Goal: Information Seeking & Learning: Learn about a topic

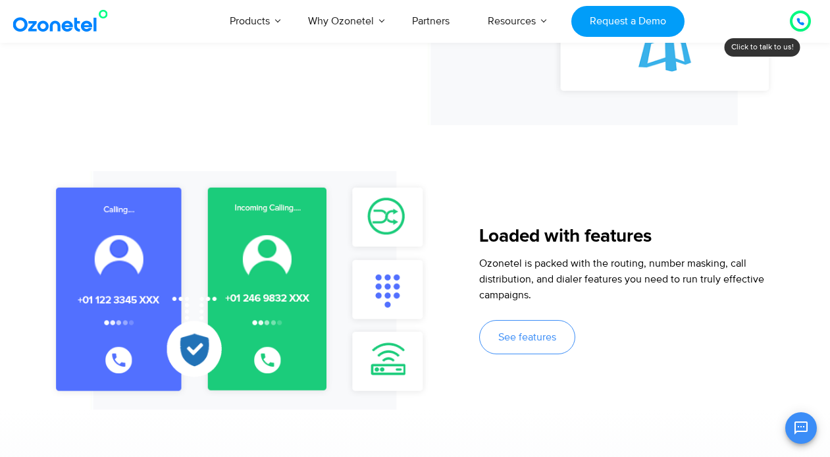
scroll to position [1400, 0]
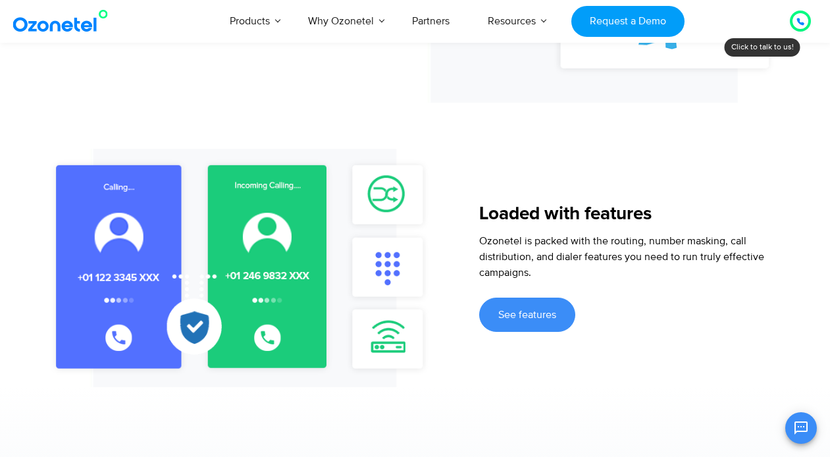
click at [497, 309] on link "See features" at bounding box center [527, 315] width 96 height 34
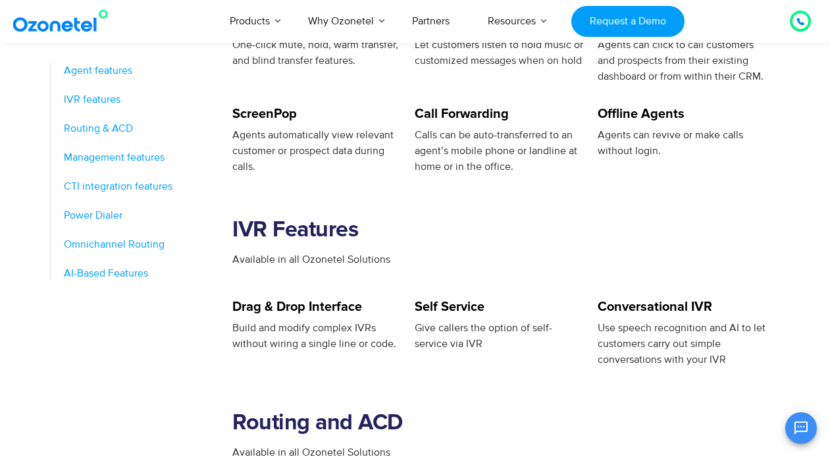
scroll to position [699, 0]
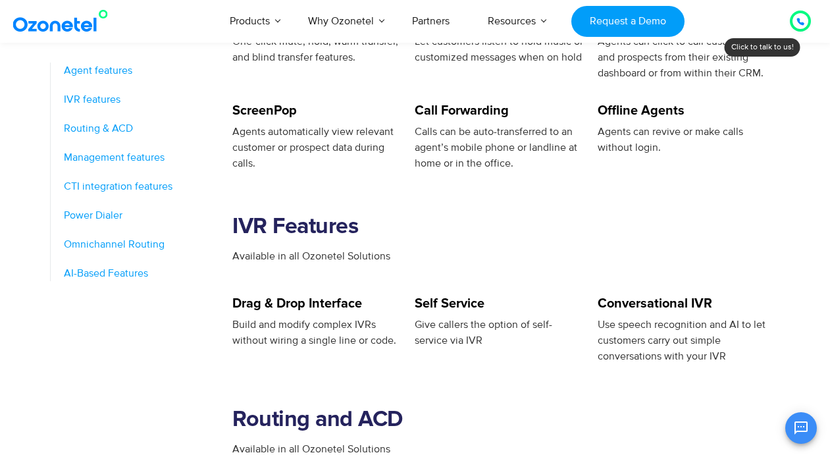
click at [114, 185] on span "CTI integration features" at bounding box center [118, 186] width 109 height 16
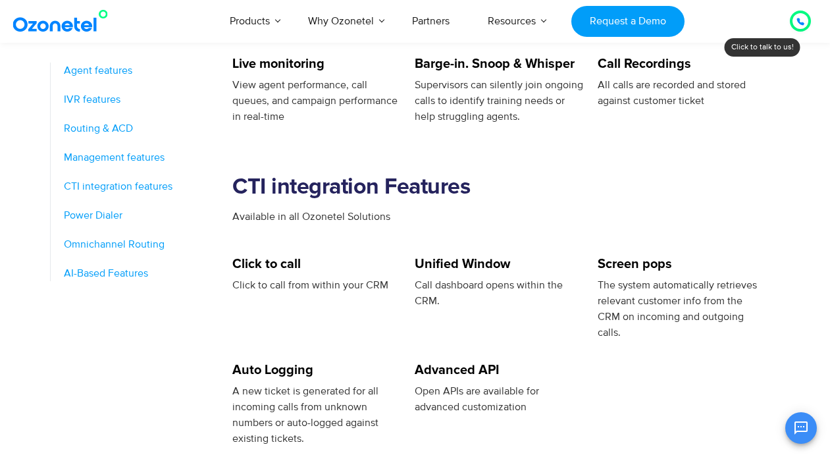
scroll to position [1429, 0]
